Goal: Task Accomplishment & Management: Use online tool/utility

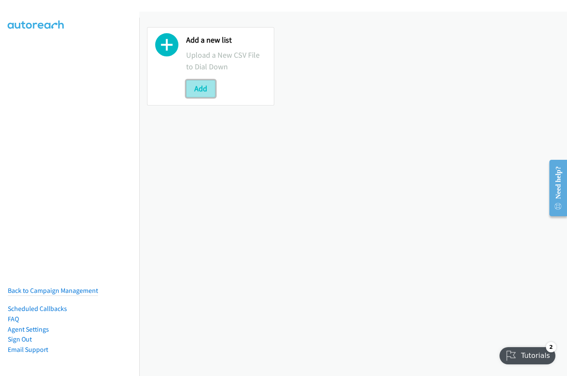
click at [196, 89] on button "Add" at bounding box center [200, 88] width 29 height 17
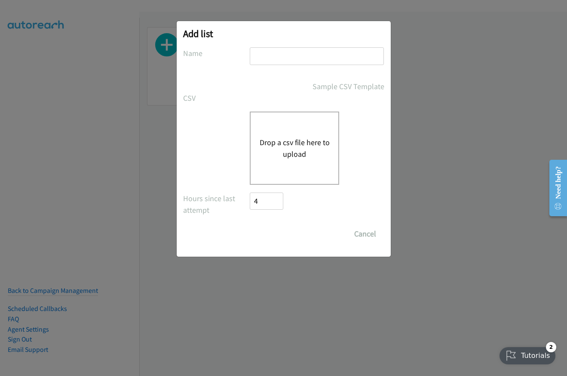
drag, startPoint x: 315, startPoint y: 64, endPoint x: 314, endPoint y: 56, distance: 8.2
click at [315, 64] on input "text" at bounding box center [317, 56] width 134 height 18
type input "ez"
click at [287, 147] on button "Drop a csv file here to upload" at bounding box center [294, 147] width 71 height 23
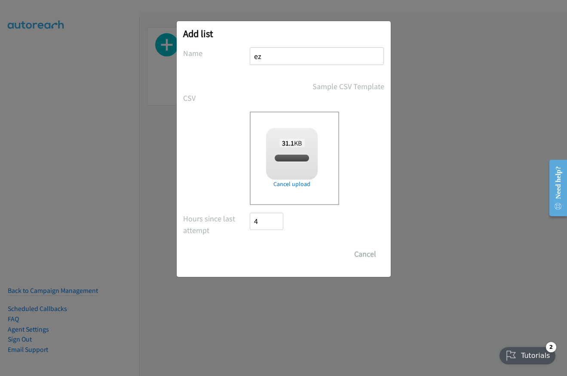
checkbox input "true"
click at [276, 252] on input "Save List" at bounding box center [272, 253] width 45 height 17
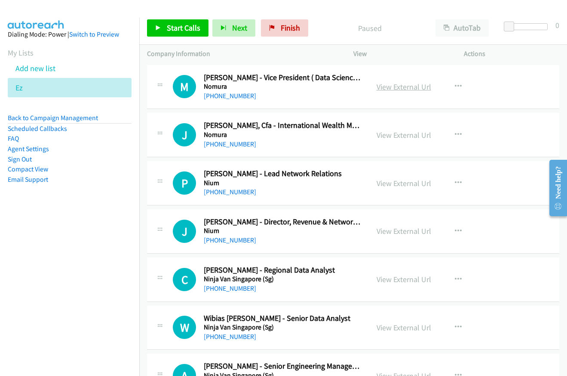
click at [407, 86] on link "View External Url" at bounding box center [404, 87] width 55 height 10
click at [170, 25] on span "Start Calls" at bounding box center [184, 28] width 34 height 10
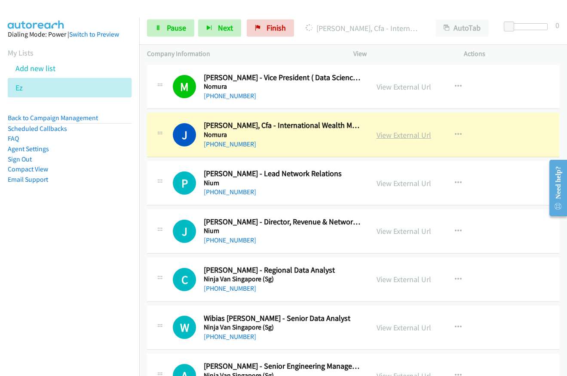
click at [398, 137] on link "View External Url" at bounding box center [404, 135] width 55 height 10
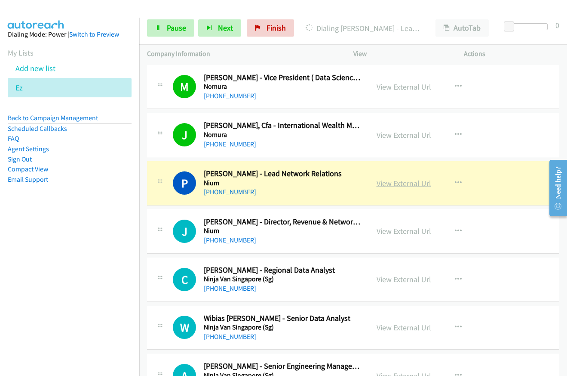
click at [382, 184] on link "View External Url" at bounding box center [404, 183] width 55 height 10
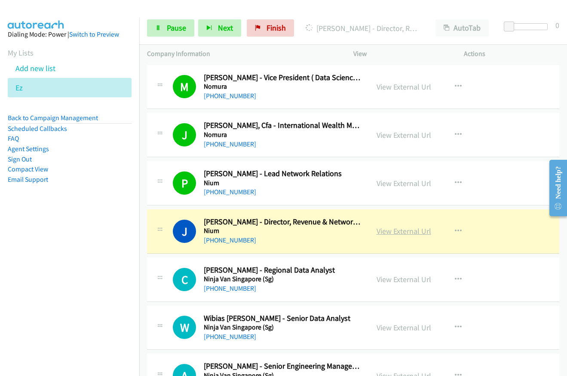
click at [394, 230] on link "View External Url" at bounding box center [404, 231] width 55 height 10
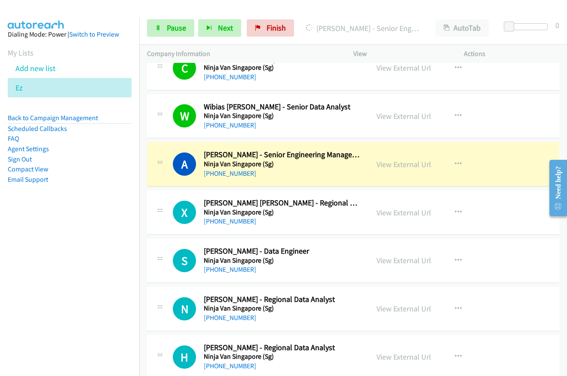
scroll to position [215, 0]
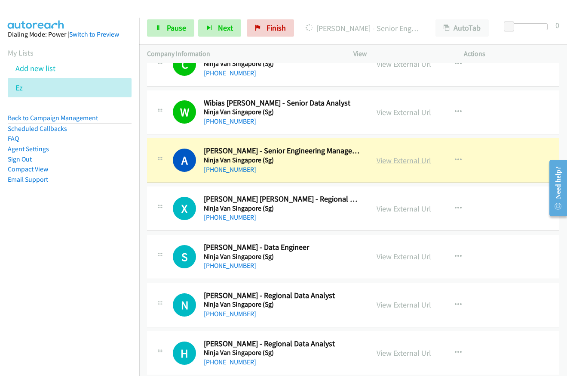
click at [403, 160] on link "View External Url" at bounding box center [404, 160] width 55 height 10
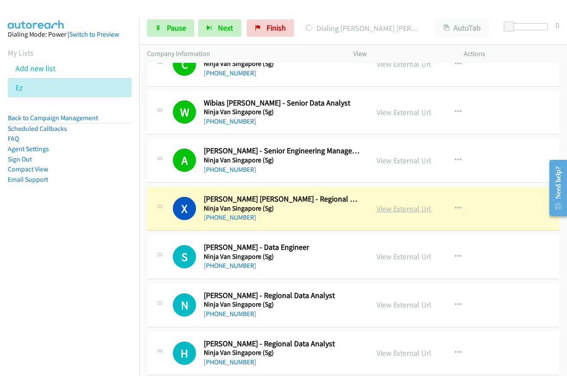
click at [399, 210] on link "View External Url" at bounding box center [404, 208] width 55 height 10
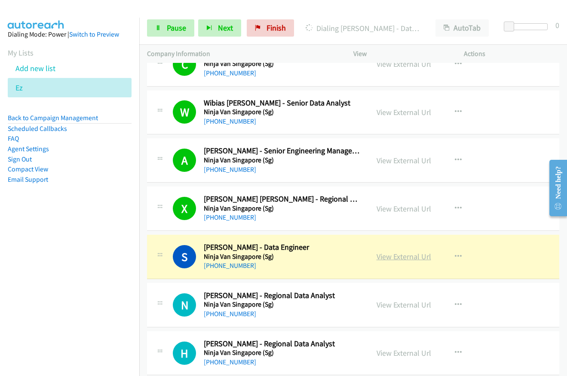
click at [388, 259] on link "View External Url" at bounding box center [404, 256] width 55 height 10
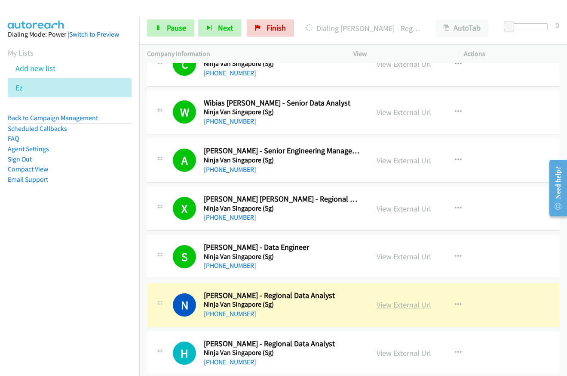
click at [385, 307] on link "View External Url" at bounding box center [404, 304] width 55 height 10
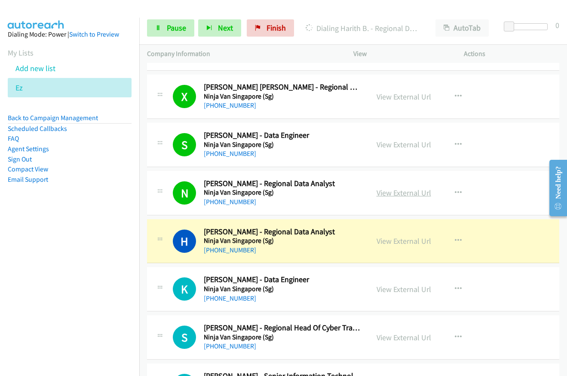
scroll to position [344, 0]
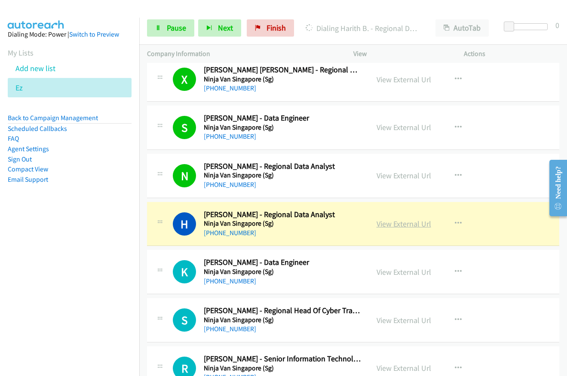
click at [381, 220] on link "View External Url" at bounding box center [404, 224] width 55 height 10
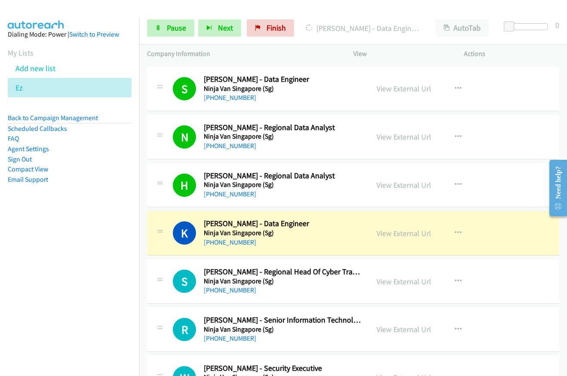
scroll to position [430, 0]
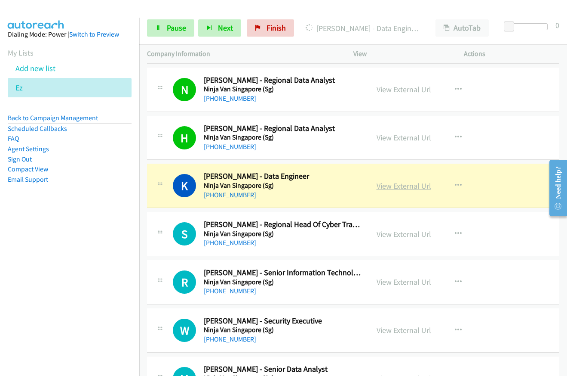
click at [397, 182] on link "View External Url" at bounding box center [404, 186] width 55 height 10
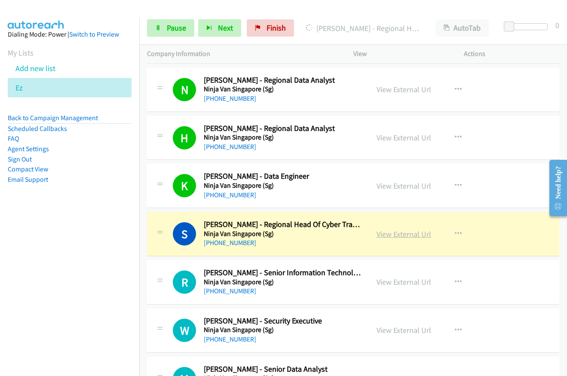
click at [403, 237] on link "View External Url" at bounding box center [404, 234] width 55 height 10
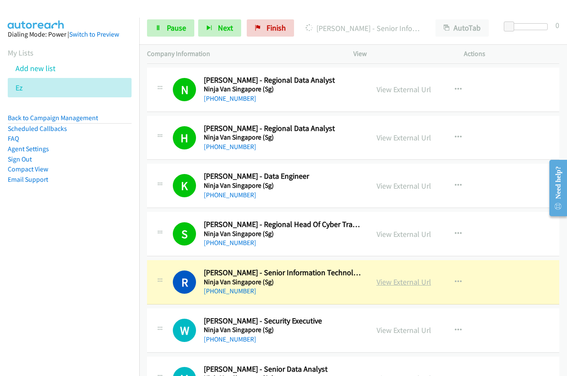
click at [401, 280] on link "View External Url" at bounding box center [404, 282] width 55 height 10
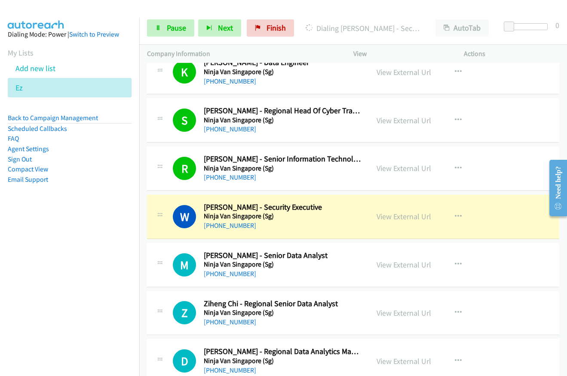
scroll to position [559, 0]
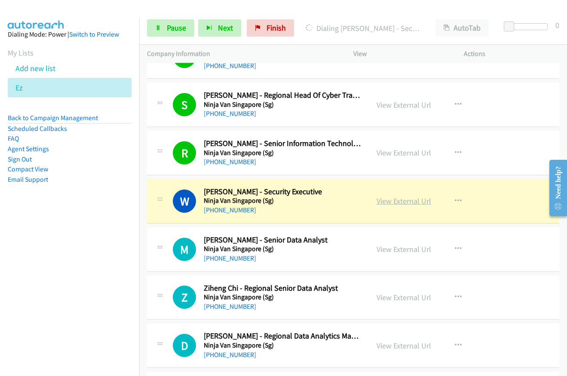
click at [390, 203] on link "View External Url" at bounding box center [404, 201] width 55 height 10
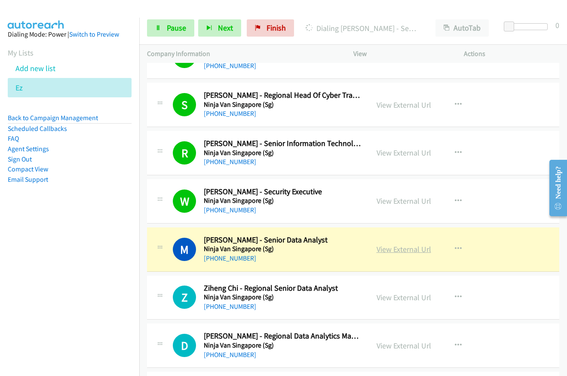
click at [396, 248] on link "View External Url" at bounding box center [404, 249] width 55 height 10
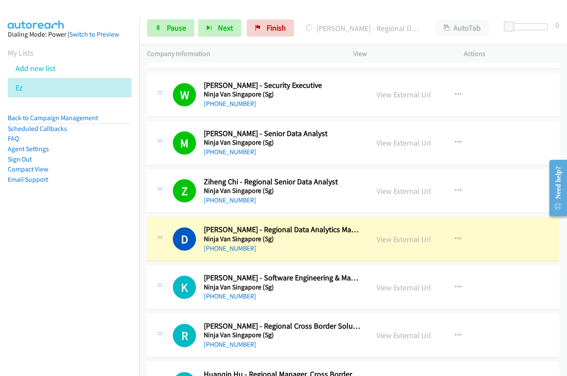
scroll to position [688, 0]
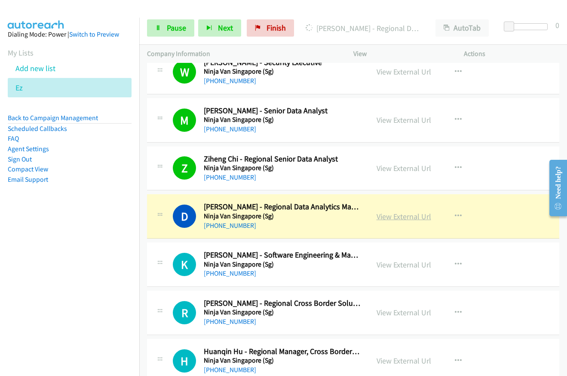
click at [395, 217] on link "View External Url" at bounding box center [404, 216] width 55 height 10
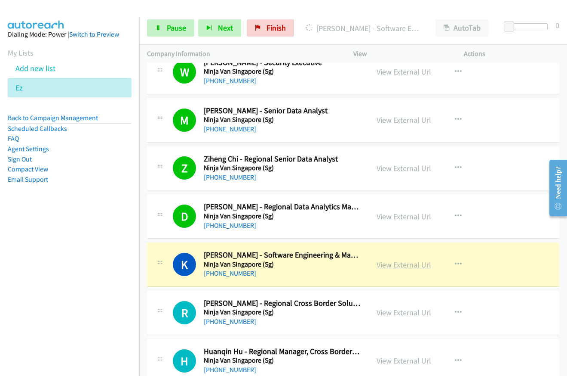
click at [397, 266] on link "View External Url" at bounding box center [404, 264] width 55 height 10
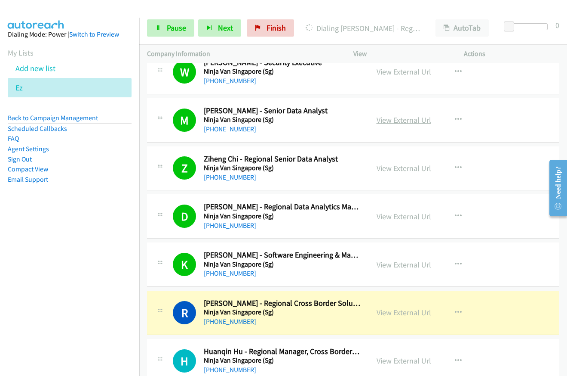
scroll to position [817, 0]
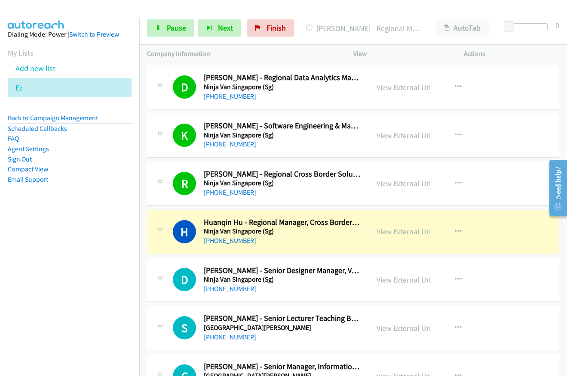
click at [403, 233] on link "View External Url" at bounding box center [404, 231] width 55 height 10
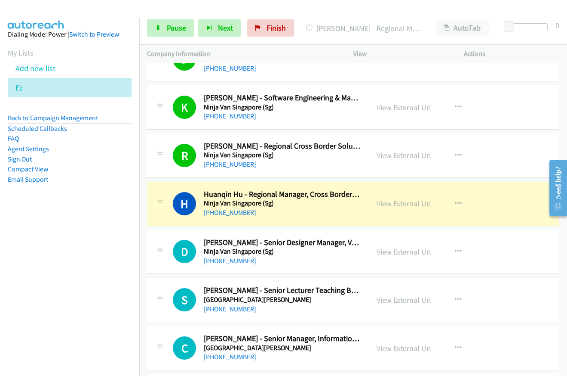
scroll to position [860, 0]
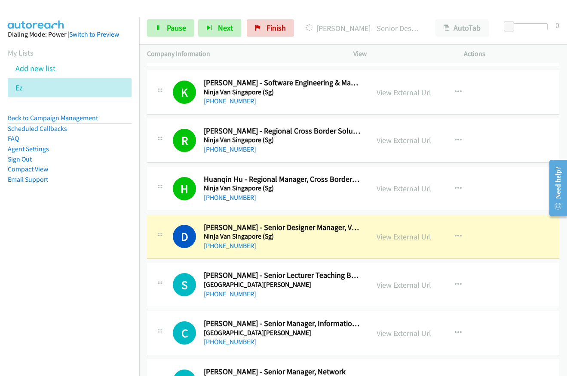
click at [393, 240] on link "View External Url" at bounding box center [404, 236] width 55 height 10
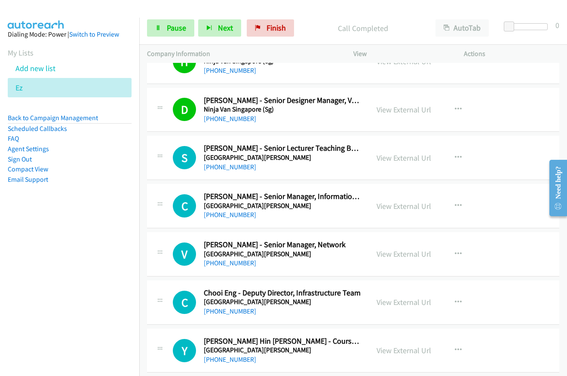
scroll to position [989, 0]
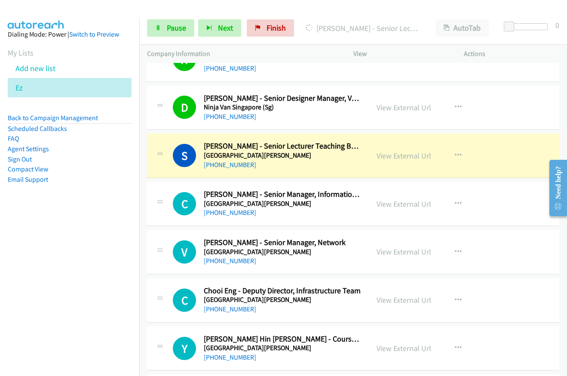
click at [398, 157] on link "View External Url" at bounding box center [404, 156] width 55 height 10
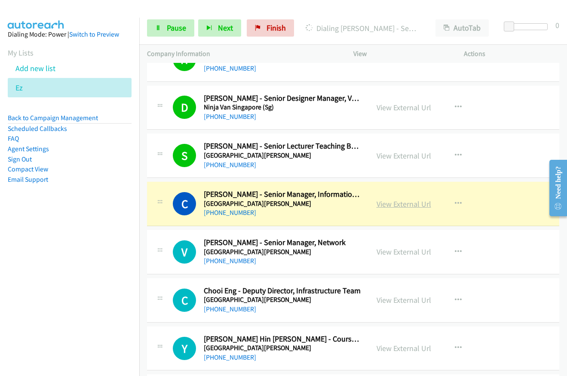
click at [399, 206] on link "View External Url" at bounding box center [404, 204] width 55 height 10
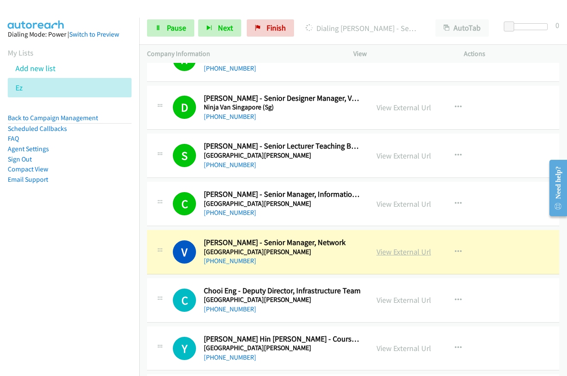
click at [396, 249] on link "View External Url" at bounding box center [404, 252] width 55 height 10
